Goal: Information Seeking & Learning: Learn about a topic

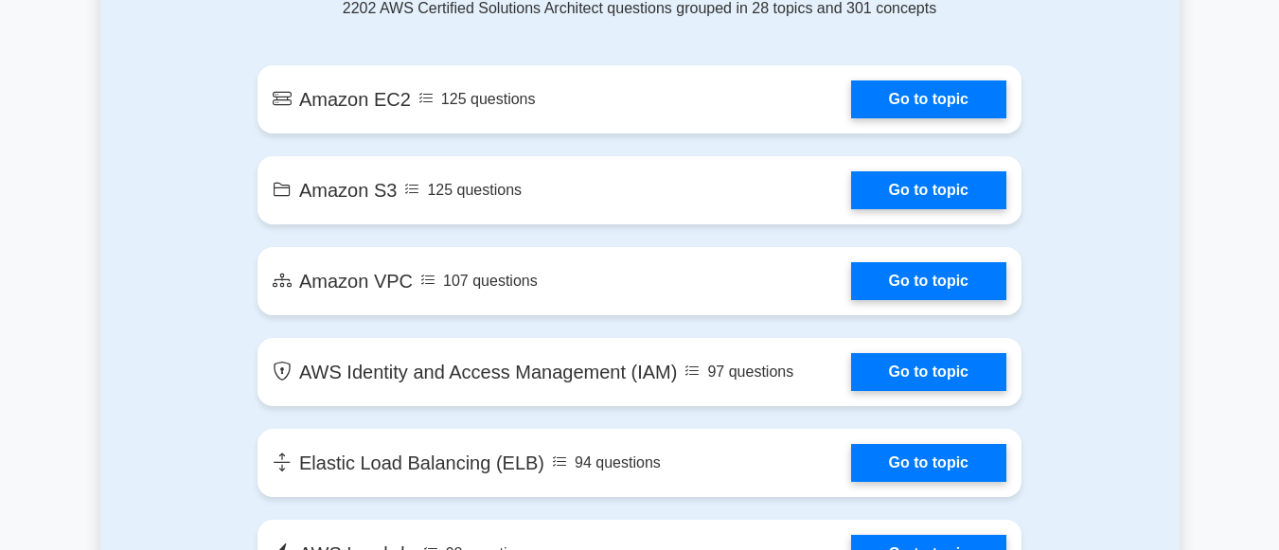
scroll to position [1123, 0]
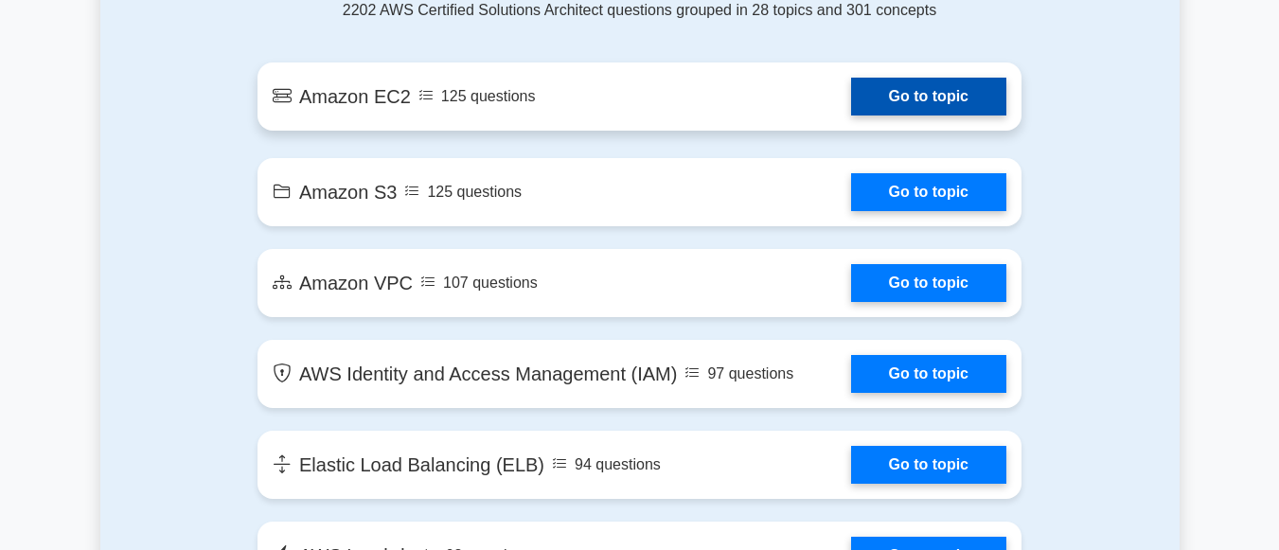
click at [857, 92] on link "Go to topic" at bounding box center [928, 97] width 155 height 38
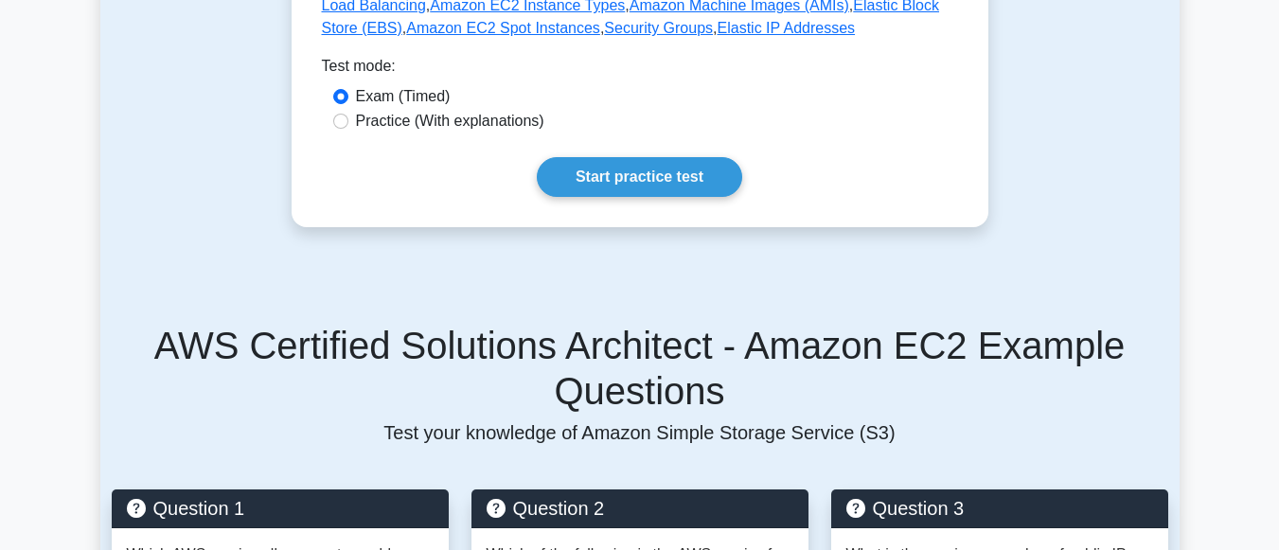
scroll to position [960, 0]
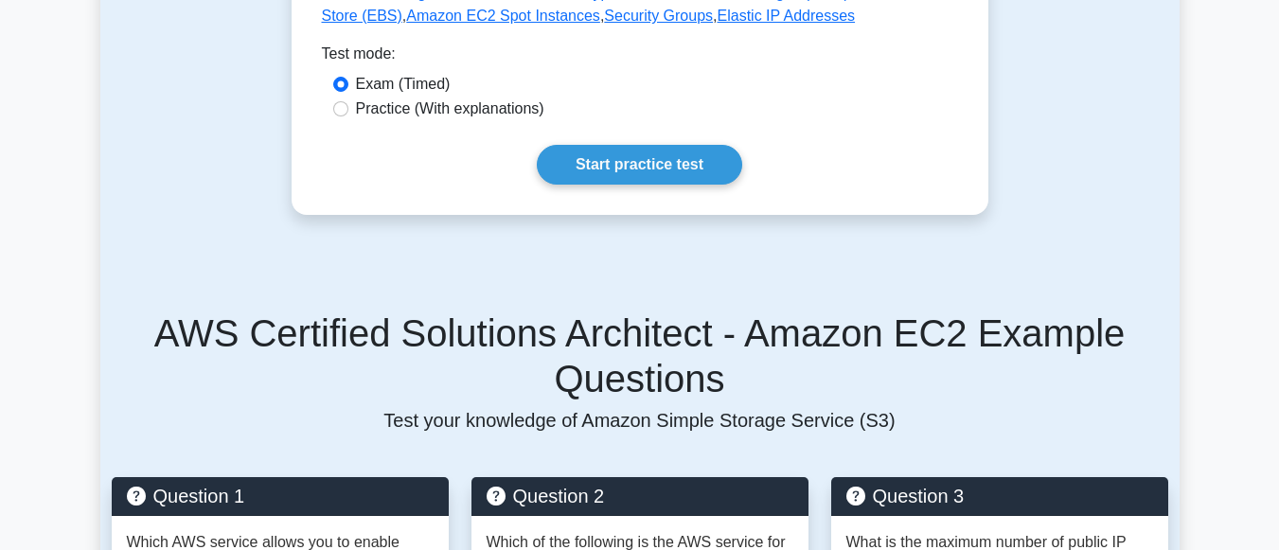
click at [422, 97] on label "Practice (With explanations)" at bounding box center [450, 108] width 188 height 23
click at [348, 101] on input "Practice (With explanations)" at bounding box center [340, 108] width 15 height 15
radio input "true"
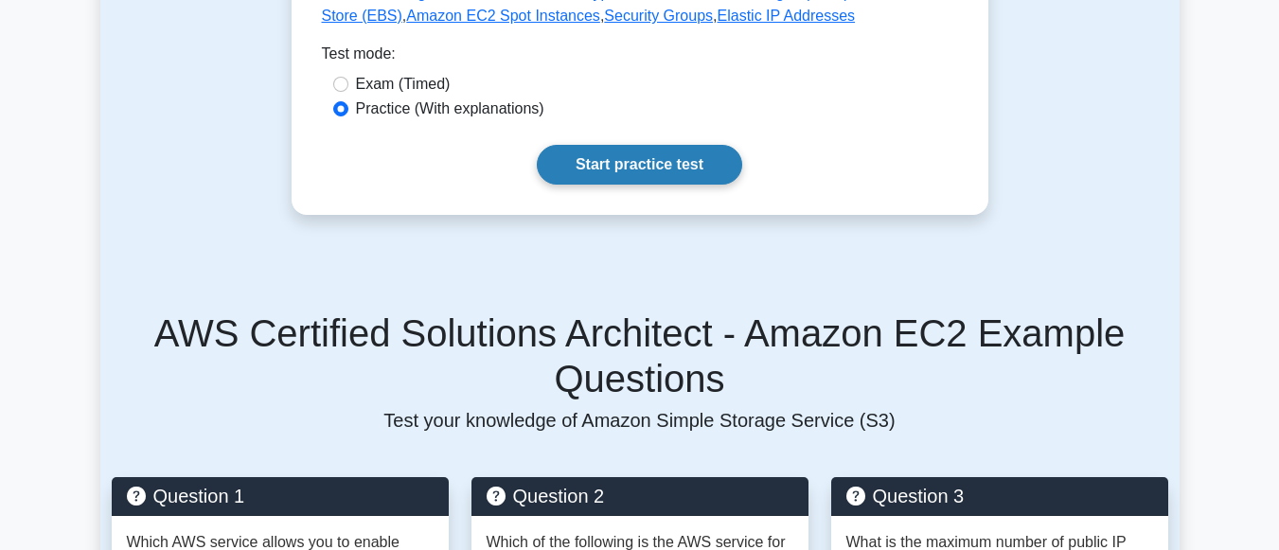
click at [651, 157] on link "Start practice test" at bounding box center [639, 165] width 205 height 40
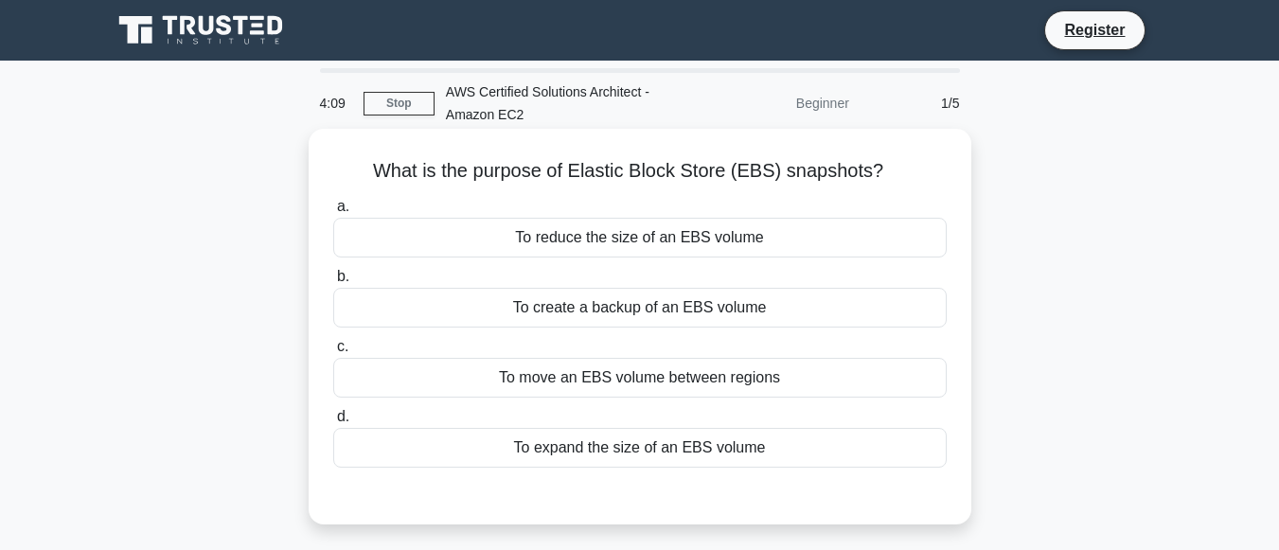
click at [718, 330] on div "a. To reduce the size of an EBS volume b. To create a backup of an EBS volume c." at bounding box center [640, 331] width 636 height 280
click at [713, 323] on div "To create a backup of an EBS volume" at bounding box center [639, 308] width 613 height 40
click at [333, 283] on input "b. To create a backup of an EBS volume" at bounding box center [333, 277] width 0 height 12
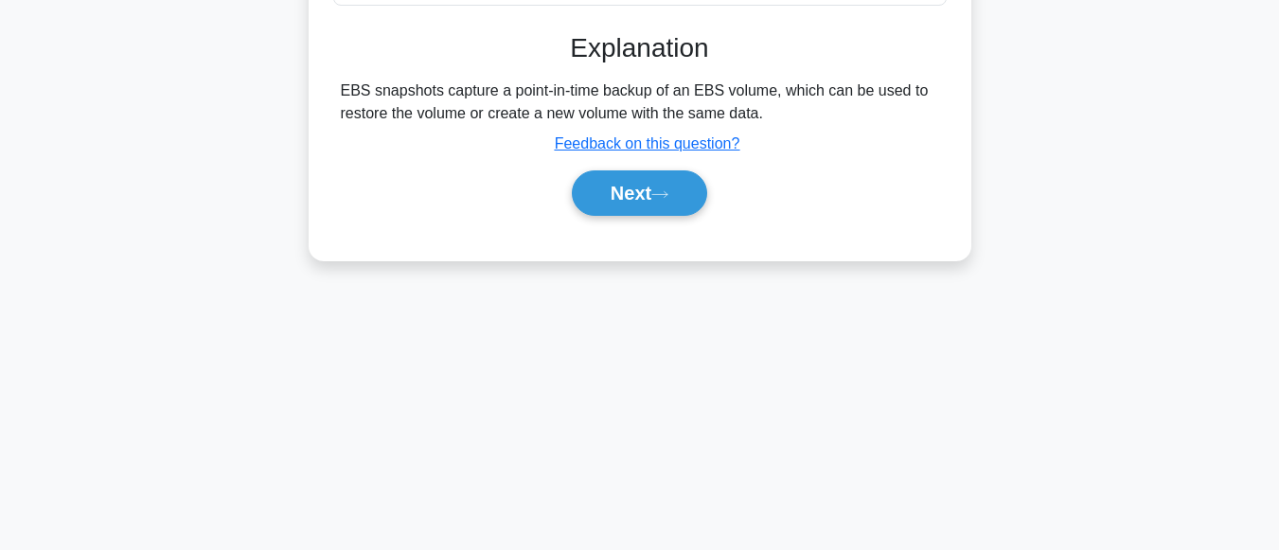
scroll to position [463, 0]
click at [630, 187] on button "Next" at bounding box center [639, 191] width 135 height 45
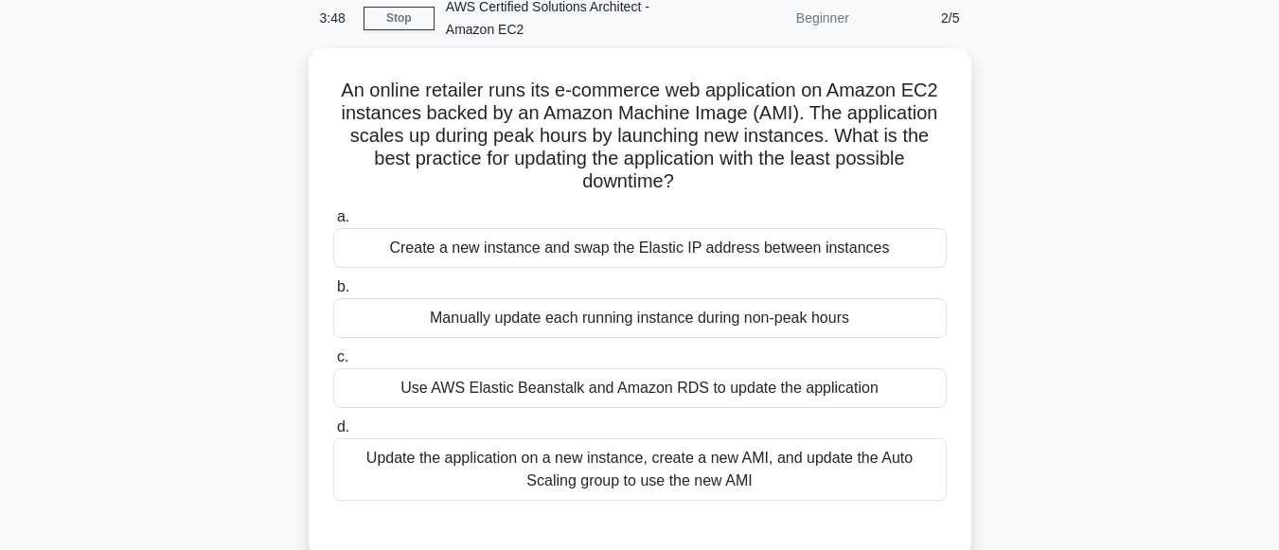
scroll to position [83, 0]
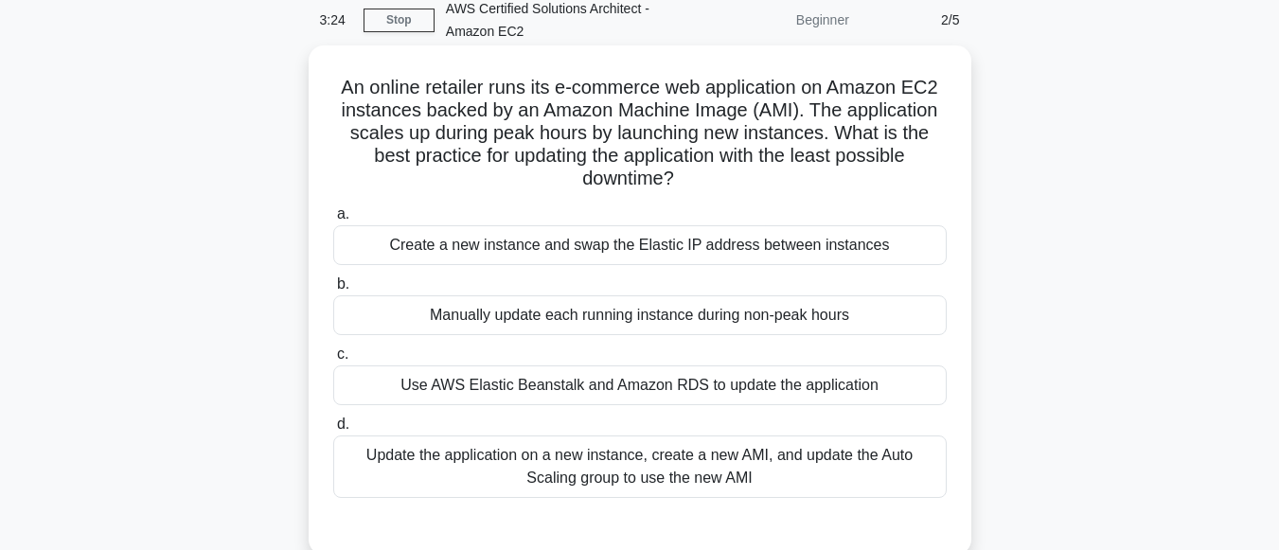
click at [592, 458] on div "Update the application on a new instance, create a new AMI, and update the Auto…" at bounding box center [639, 466] width 613 height 62
click at [333, 431] on input "d. Update the application on a new instance, create a new AMI, and update the A…" at bounding box center [333, 424] width 0 height 12
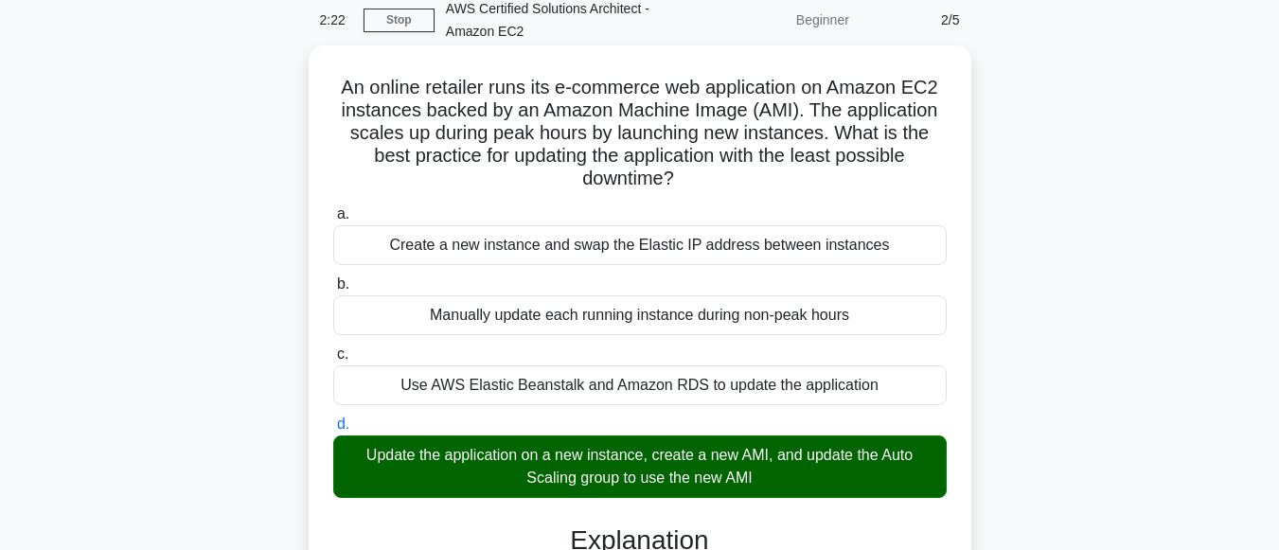
scroll to position [472, 0]
